Goal: Task Accomplishment & Management: Use online tool/utility

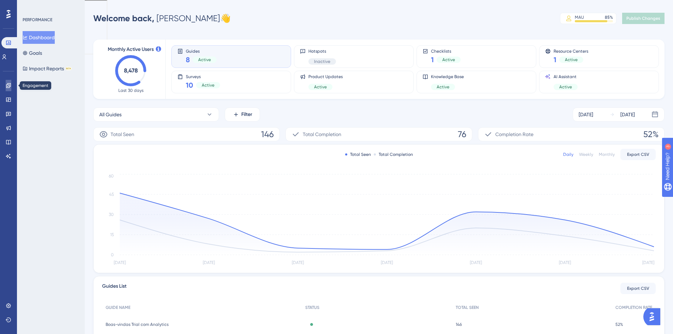
click at [8, 85] on icon at bounding box center [9, 86] width 6 height 6
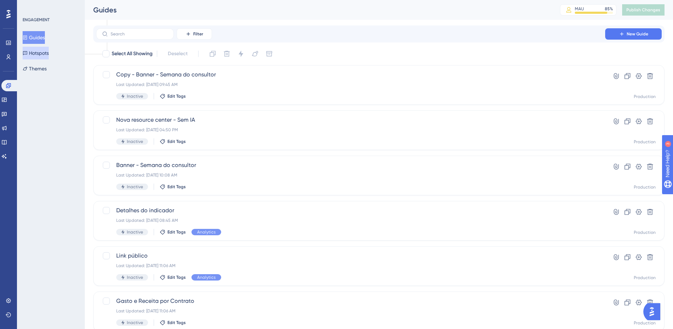
click at [46, 56] on button "Hotspots" at bounding box center [36, 53] width 26 height 13
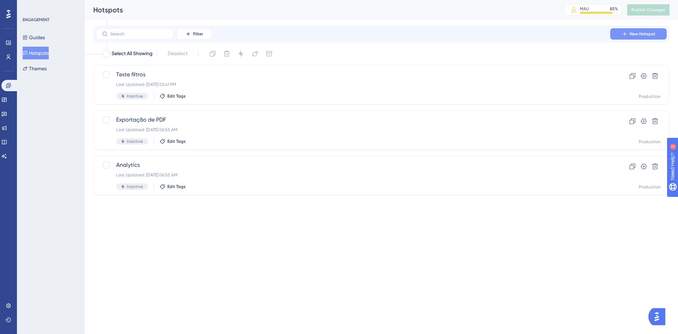
click at [649, 38] on button "New Hotspot" at bounding box center [639, 33] width 57 height 11
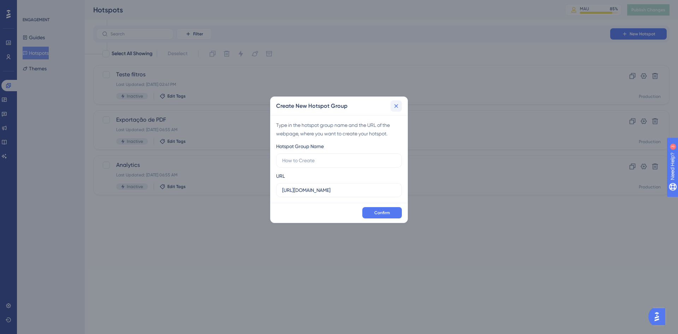
click at [397, 110] on button at bounding box center [396, 105] width 11 height 11
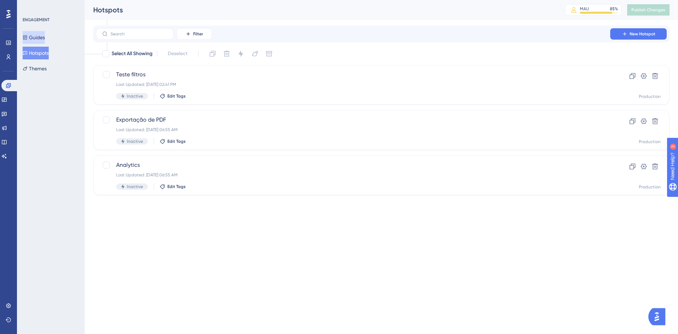
click at [45, 41] on button "Guides" at bounding box center [34, 37] width 22 height 13
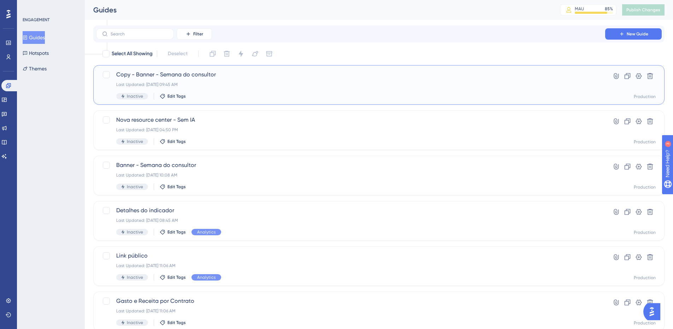
click at [206, 70] on div "Copy - Banner - Semana do consultor Last Updated: [DATE] 09:45 AM Inactive Edit…" at bounding box center [378, 85] width 571 height 40
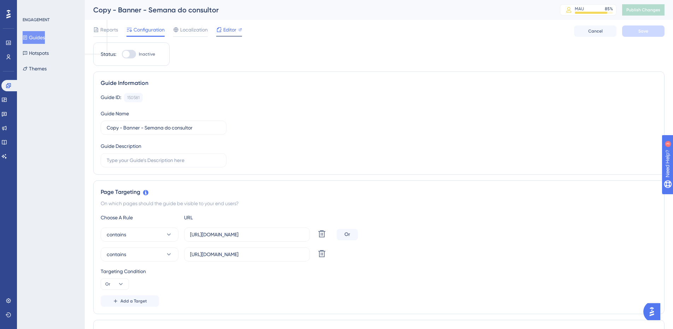
click at [233, 28] on span "Editor" at bounding box center [229, 29] width 13 height 8
